Goal: Task Accomplishment & Management: Use online tool/utility

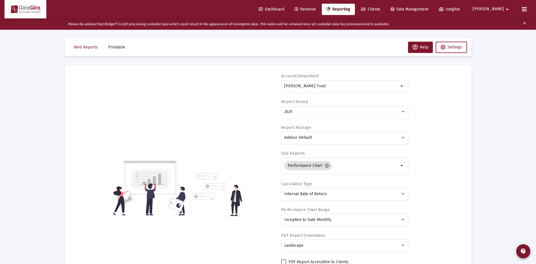
select select "View all"
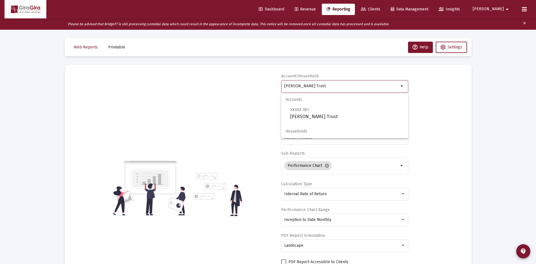
drag, startPoint x: 285, startPoint y: 85, endPoint x: 458, endPoint y: 82, distance: 173.4
click at [454, 81] on div "Account/[PERSON_NAME] Trust arrow_drop_down Report Period 2025 Report Package A…" at bounding box center [268, 187] width 390 height 229
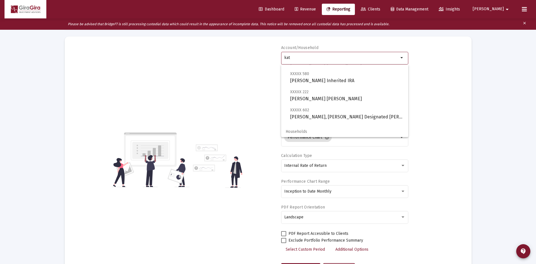
scroll to position [127, 0]
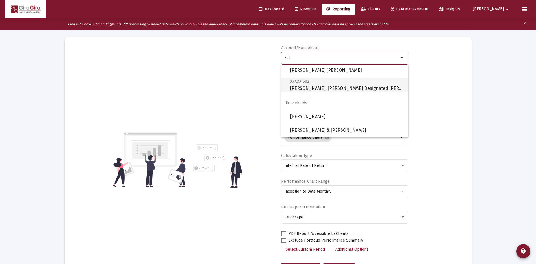
click at [308, 86] on span "XXXXX 602 [PERSON_NAME], [PERSON_NAME] Designated Bene Plan" at bounding box center [347, 85] width 114 height 14
type input "[PERSON_NAME], [PERSON_NAME] Designated [PERSON_NAME]"
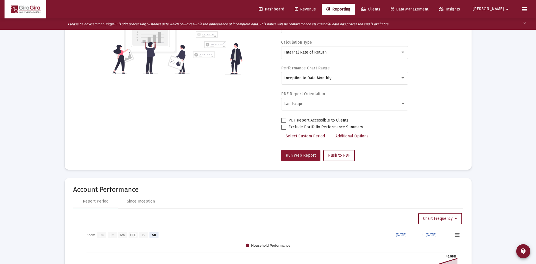
click at [295, 154] on span "Run Web Report" at bounding box center [301, 155] width 30 height 5
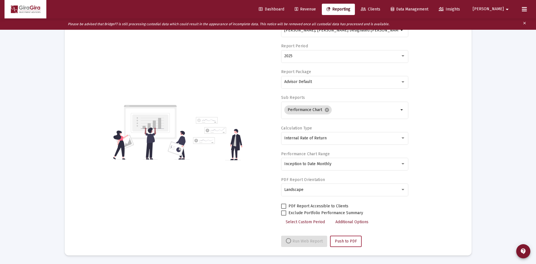
select select "View all"
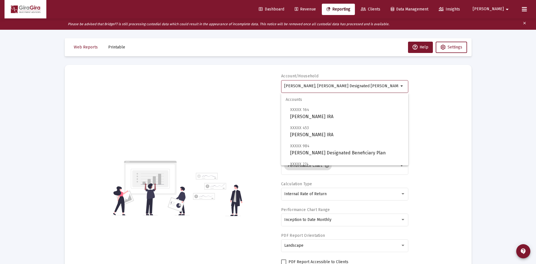
drag, startPoint x: 284, startPoint y: 84, endPoint x: 400, endPoint y: 95, distance: 116.7
click at [400, 95] on body "Dashboard Revenue Reporting Clients Data Management Insights [PERSON_NAME] Plea…" at bounding box center [268, 132] width 536 height 264
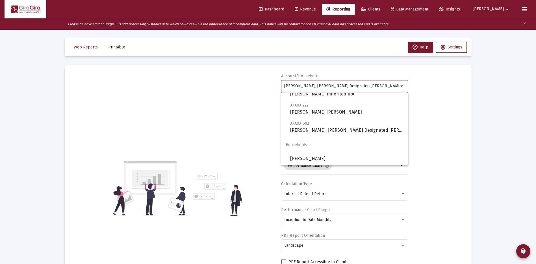
scroll to position [127, 0]
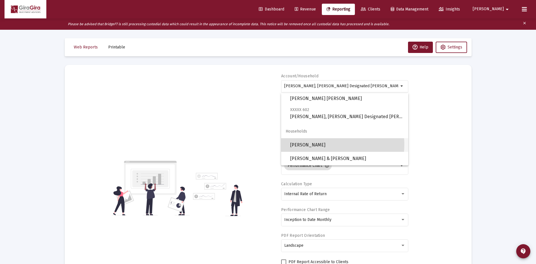
click at [326, 144] on span "[PERSON_NAME]" at bounding box center [347, 145] width 114 height 14
type input "[PERSON_NAME]"
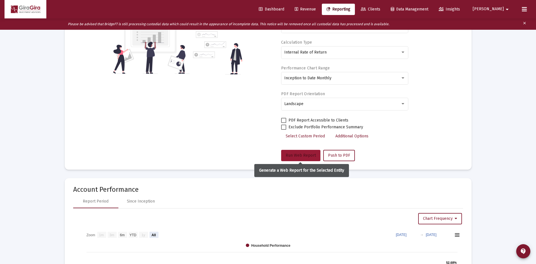
click at [293, 155] on span "Run Web Report" at bounding box center [301, 155] width 30 height 5
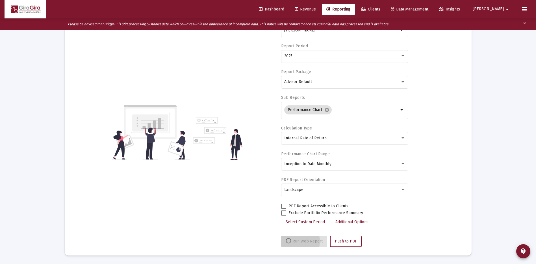
scroll to position [56, 0]
select select "View all"
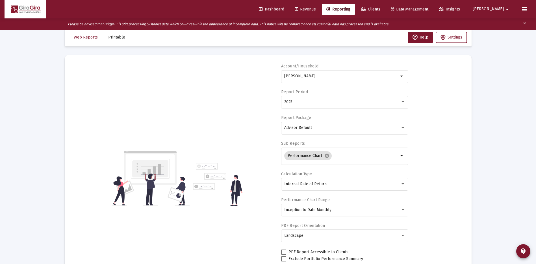
scroll to position [0, 0]
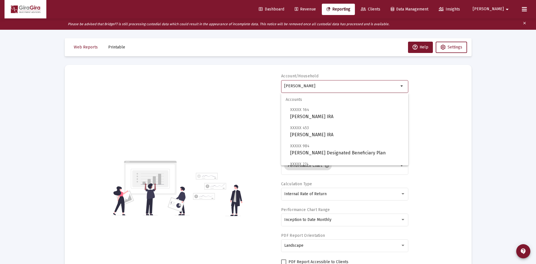
click at [333, 86] on input "[PERSON_NAME]" at bounding box center [341, 86] width 115 height 5
